Goal: Task Accomplishment & Management: Manage account settings

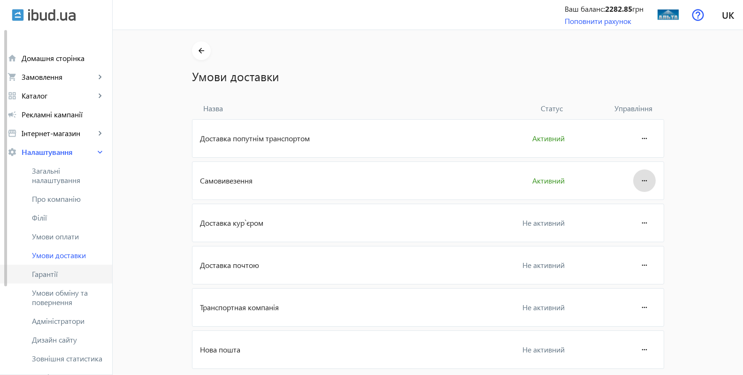
click at [57, 273] on span "Гарантії" at bounding box center [68, 274] width 73 height 9
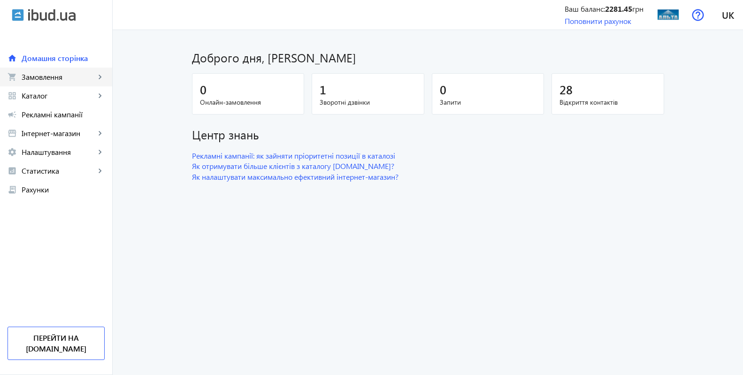
click at [43, 75] on span "Замовлення" at bounding box center [59, 76] width 74 height 9
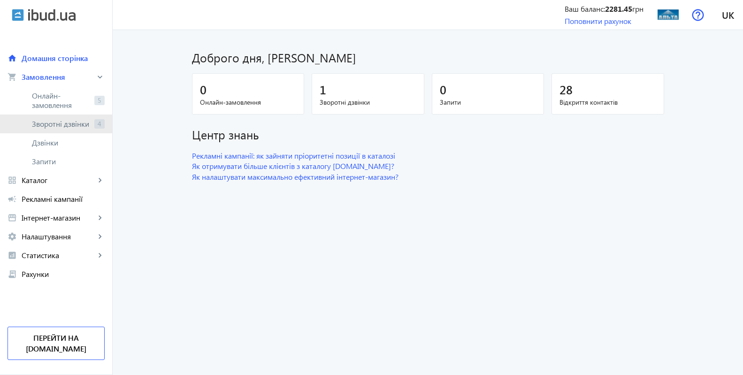
click at [43, 123] on span "Зворотні дзвінки" at bounding box center [61, 123] width 59 height 9
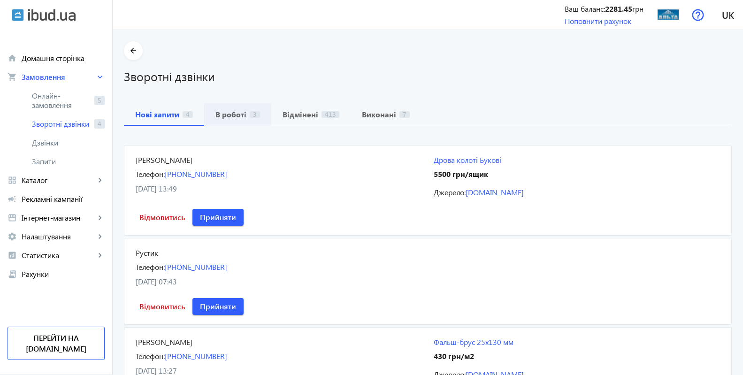
click at [229, 116] on b "В роботі" at bounding box center [231, 115] width 31 height 8
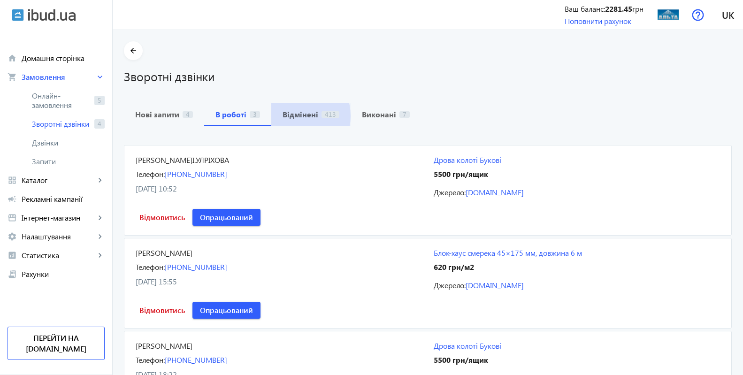
click at [289, 116] on b "Відмінені" at bounding box center [301, 115] width 36 height 8
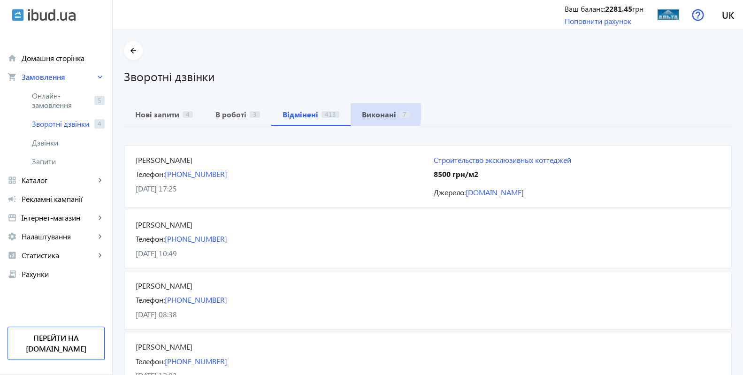
click at [362, 113] on b "Виконані" at bounding box center [379, 115] width 34 height 8
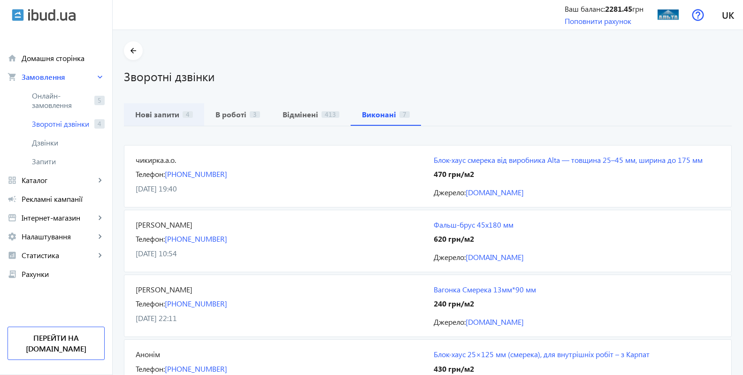
click at [155, 117] on b "Нові запити" at bounding box center [157, 115] width 44 height 8
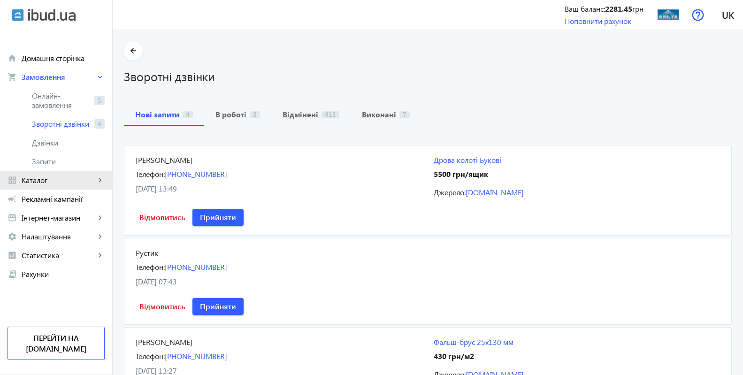
click at [39, 179] on span "Каталог" at bounding box center [59, 180] width 74 height 9
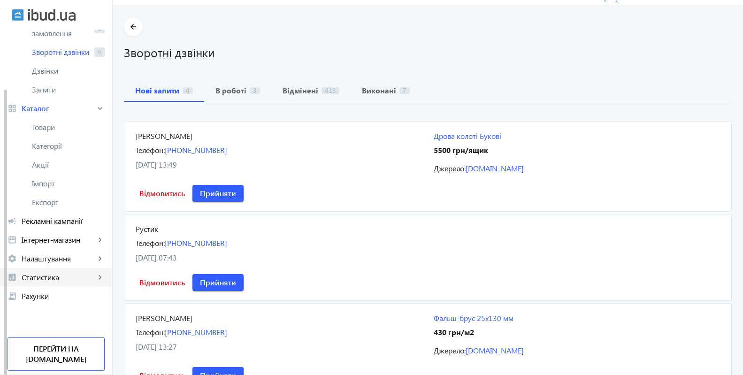
scroll to position [48, 0]
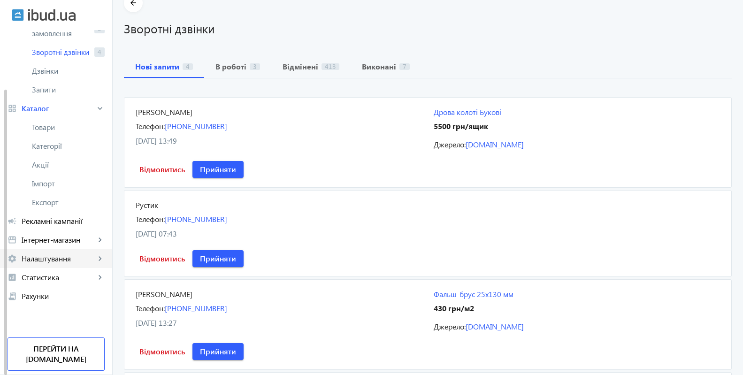
click at [62, 257] on span "Налаштування" at bounding box center [59, 258] width 74 height 9
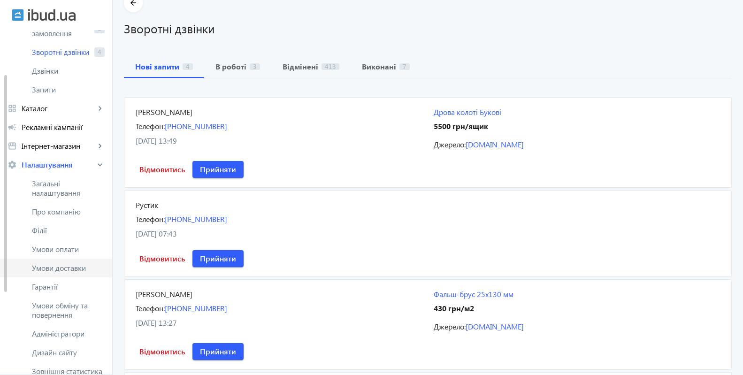
click at [60, 270] on span "Умови доставки" at bounding box center [68, 267] width 73 height 9
